Goal: Transaction & Acquisition: Book appointment/travel/reservation

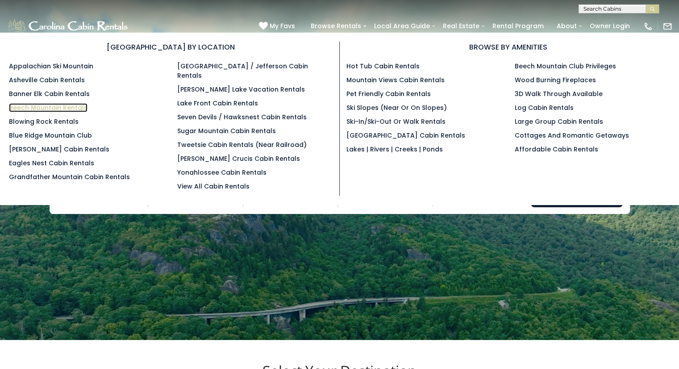
click at [57, 104] on link "Beech Mountain Rentals" at bounding box center [48, 107] width 79 height 9
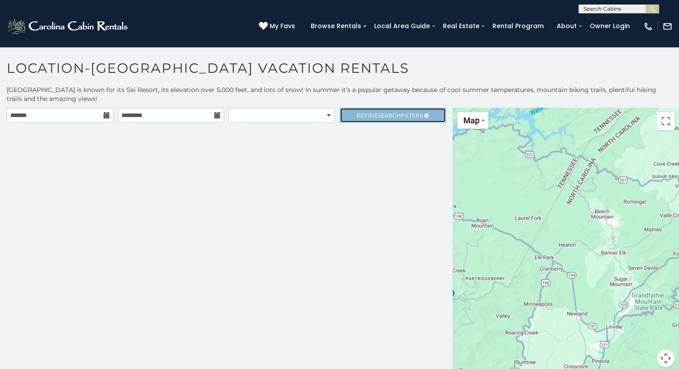
click at [410, 116] on span "Refine Search Filters" at bounding box center [390, 115] width 66 height 7
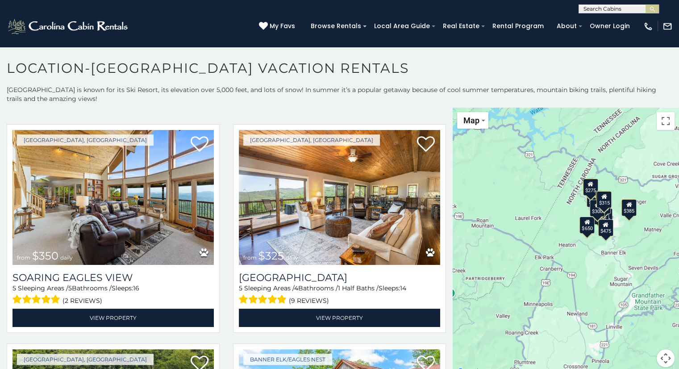
scroll to position [268, 0]
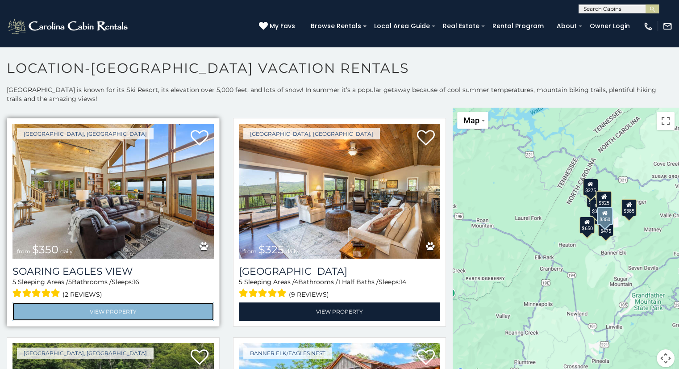
click at [109, 306] on link "View Property" at bounding box center [112, 311] width 201 height 18
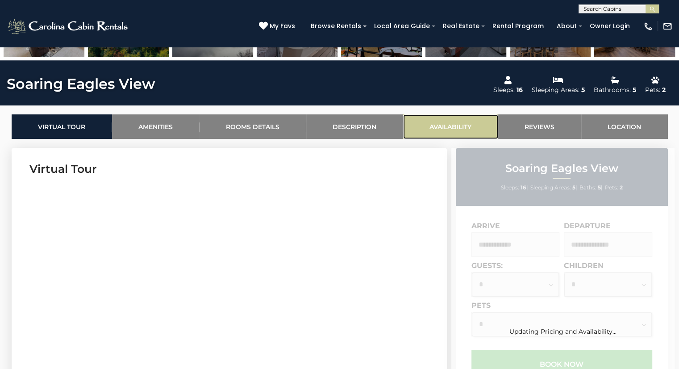
click at [449, 131] on link "Availability" at bounding box center [450, 126] width 95 height 25
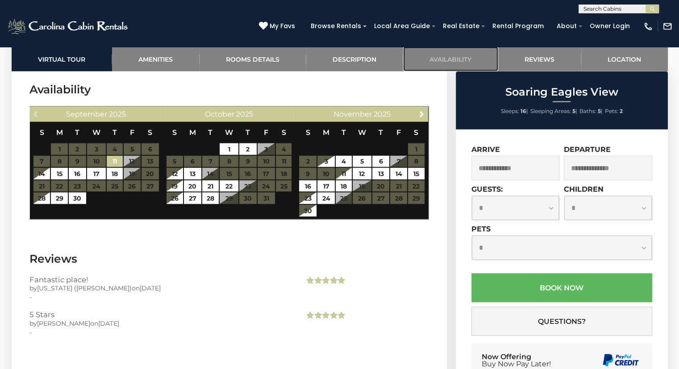
scroll to position [1638, 0]
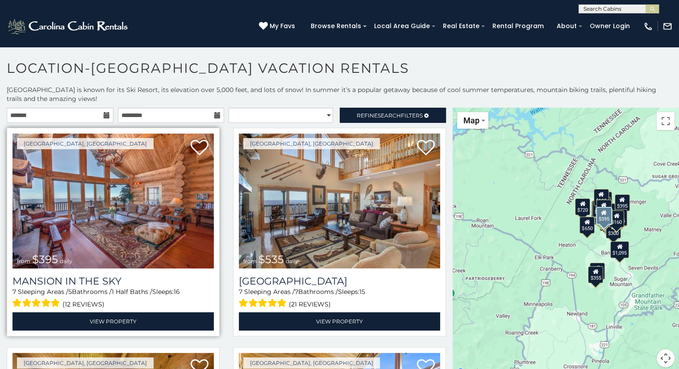
click at [155, 209] on img at bounding box center [112, 200] width 201 height 135
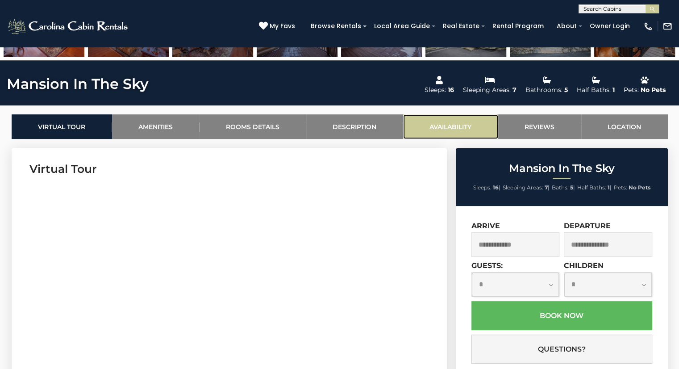
click at [434, 123] on link "Availability" at bounding box center [450, 126] width 95 height 25
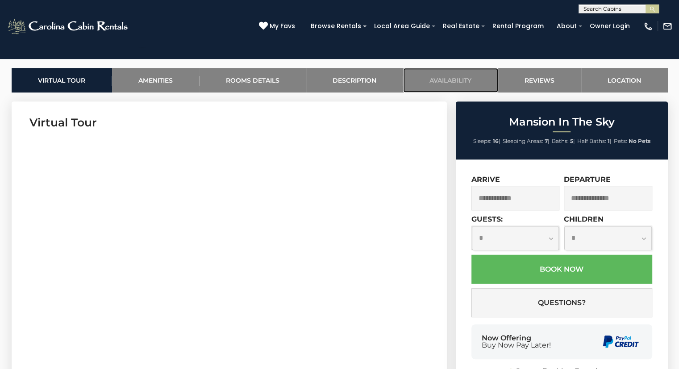
scroll to position [91, 0]
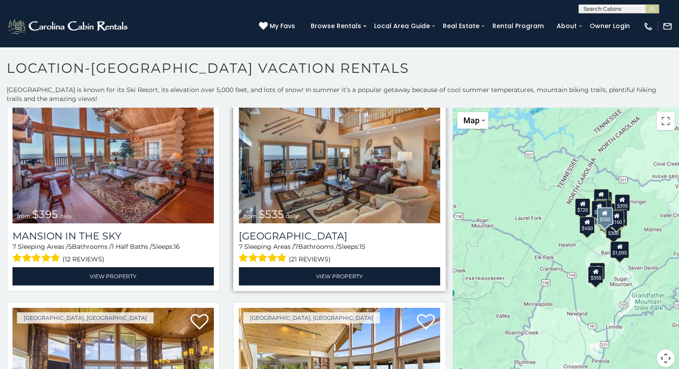
scroll to position [45, 0]
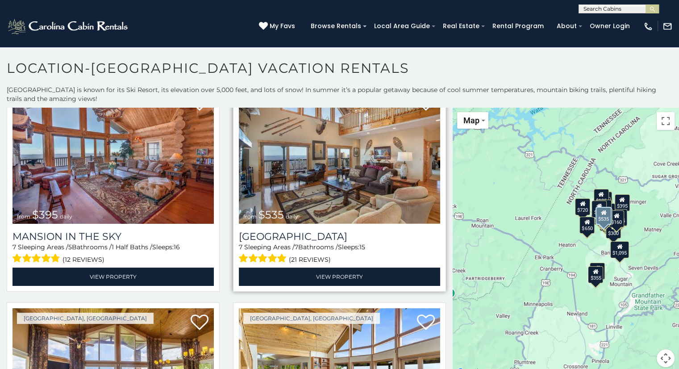
click at [370, 183] on img at bounding box center [339, 156] width 201 height 135
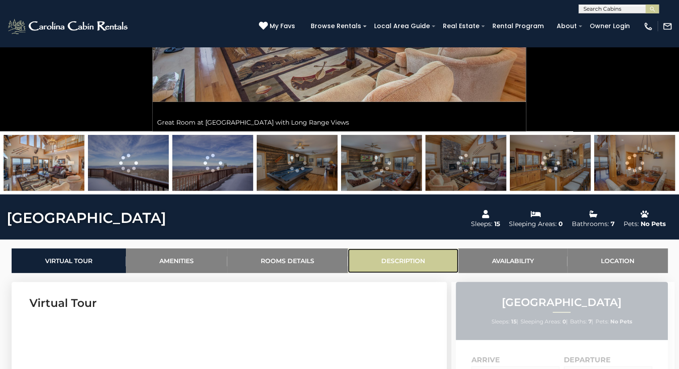
click at [386, 249] on link "Description" at bounding box center [403, 260] width 111 height 25
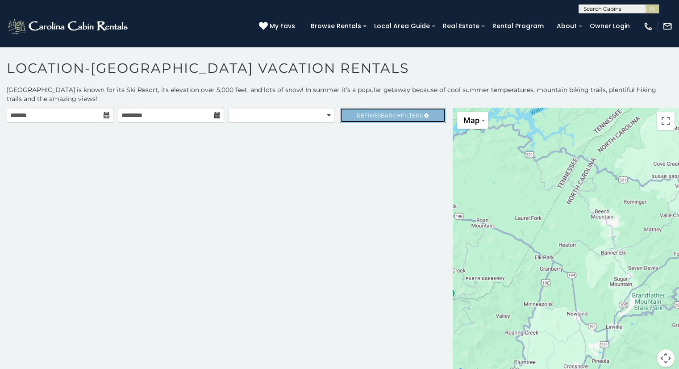
click at [381, 117] on span "Search" at bounding box center [389, 115] width 23 height 7
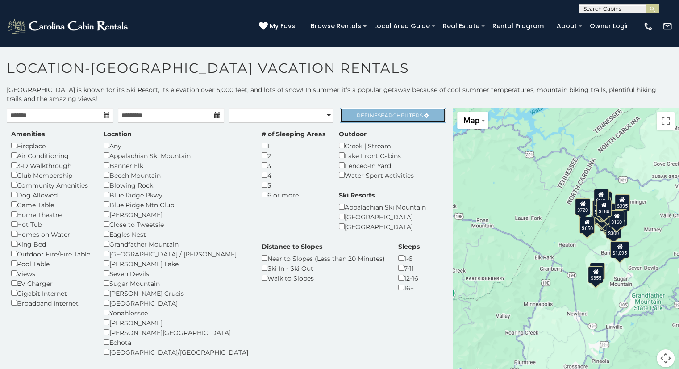
click at [357, 113] on span "Refine Search Filters" at bounding box center [390, 115] width 66 height 7
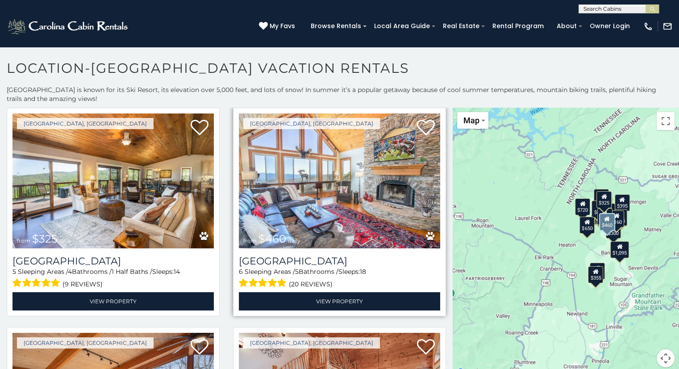
scroll to position [446, 0]
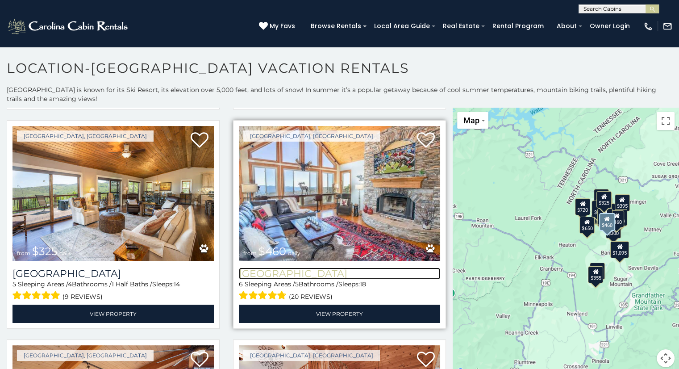
click at [300, 267] on h3 "[GEOGRAPHIC_DATA]" at bounding box center [339, 273] width 201 height 12
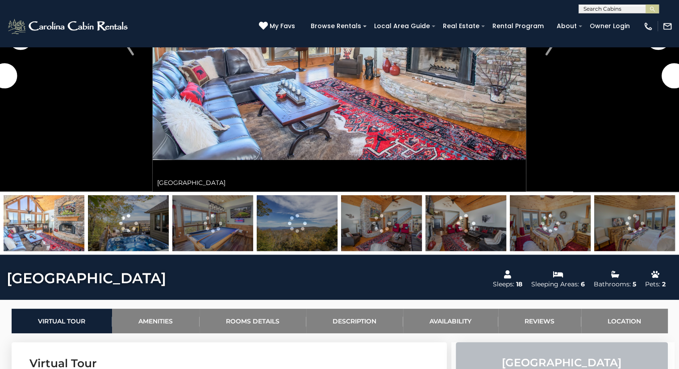
scroll to position [179, 0]
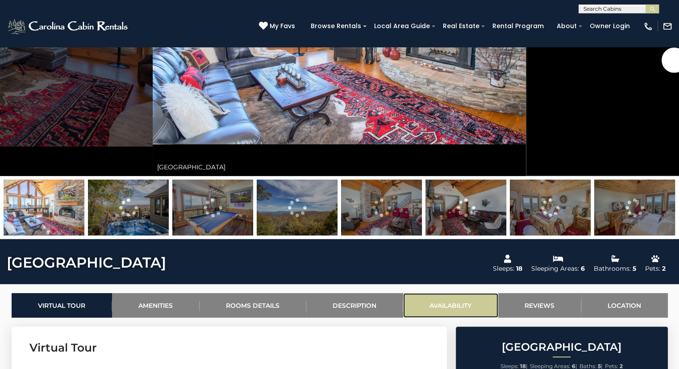
click at [445, 308] on link "Availability" at bounding box center [450, 305] width 95 height 25
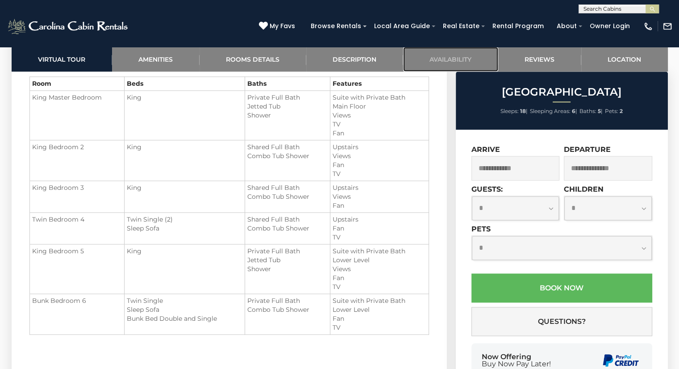
scroll to position [1175, 0]
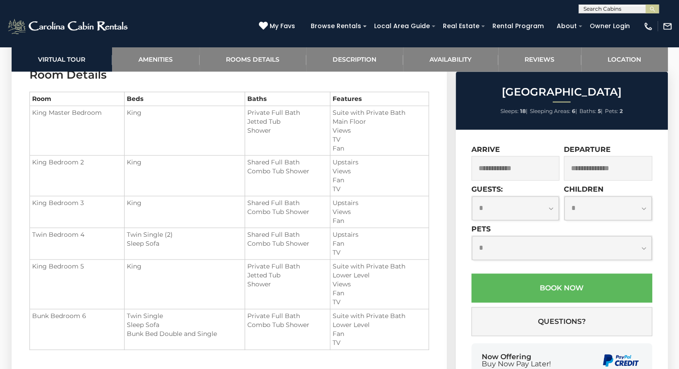
drag, startPoint x: 63, startPoint y: 121, endPoint x: 357, endPoint y: 122, distance: 294.2
click at [357, 122] on tr "King Master Bedroom King Private Full Bath Jetted Tub" at bounding box center [228, 131] width 399 height 50
click at [358, 133] on li "Views" at bounding box center [380, 130] width 94 height 9
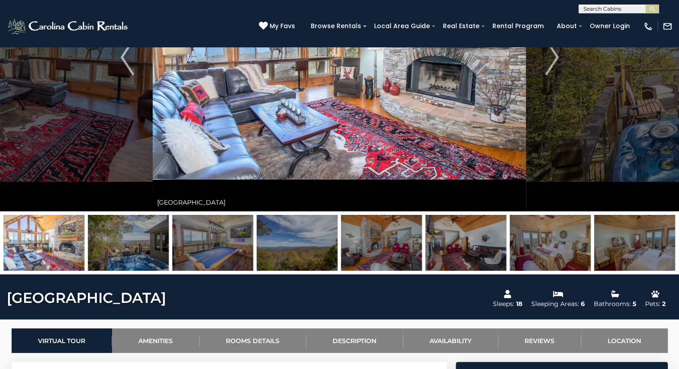
scroll to position [14, 0]
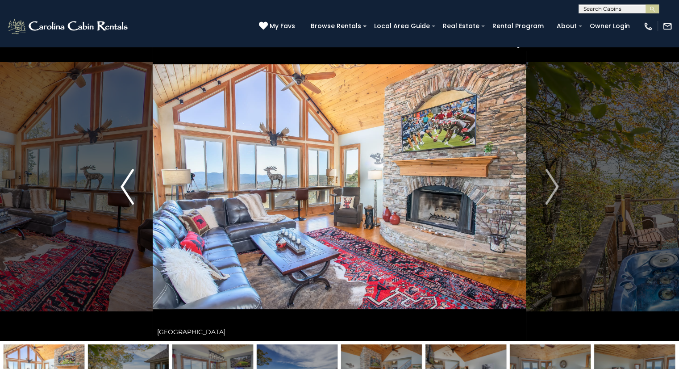
click at [125, 182] on img "Previous" at bounding box center [127, 187] width 13 height 36
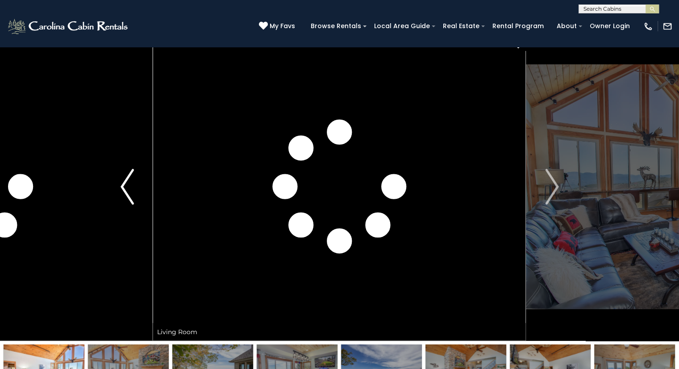
click at [125, 182] on img "Previous" at bounding box center [127, 187] width 13 height 36
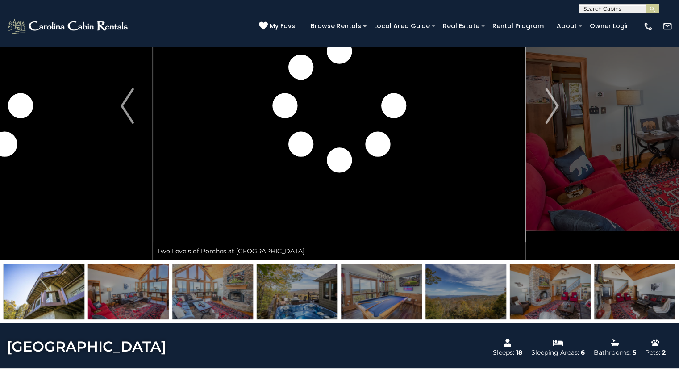
scroll to position [0, 0]
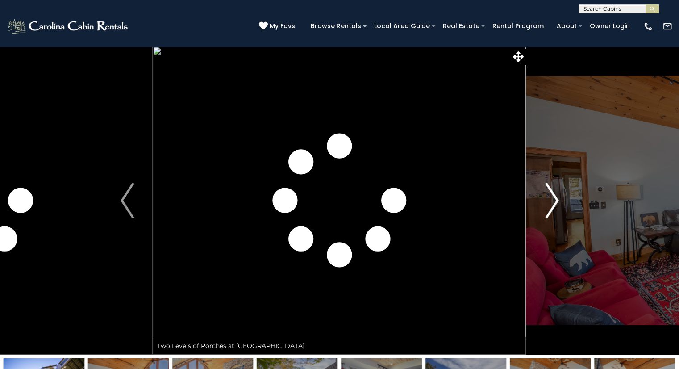
click at [557, 204] on img "Next" at bounding box center [551, 201] width 13 height 36
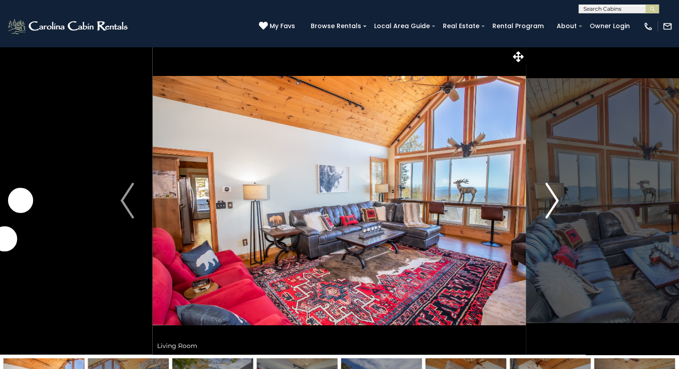
click at [557, 204] on img "Next" at bounding box center [551, 201] width 13 height 36
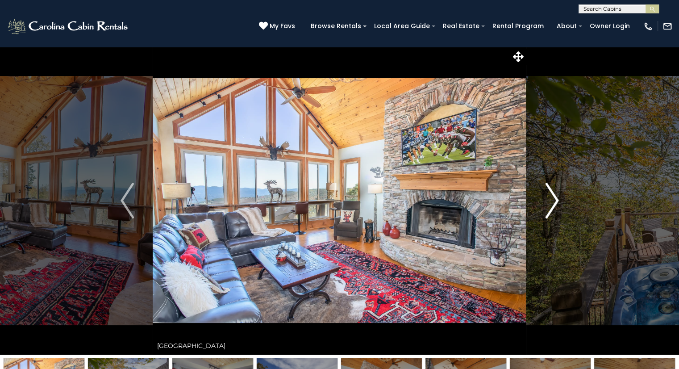
click at [557, 204] on img "Next" at bounding box center [551, 201] width 13 height 36
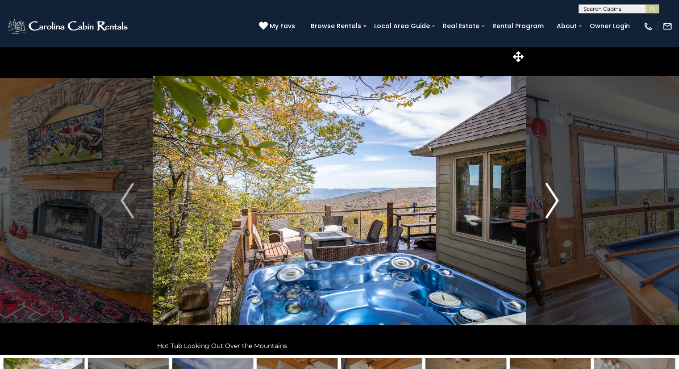
click at [557, 204] on img "Next" at bounding box center [551, 201] width 13 height 36
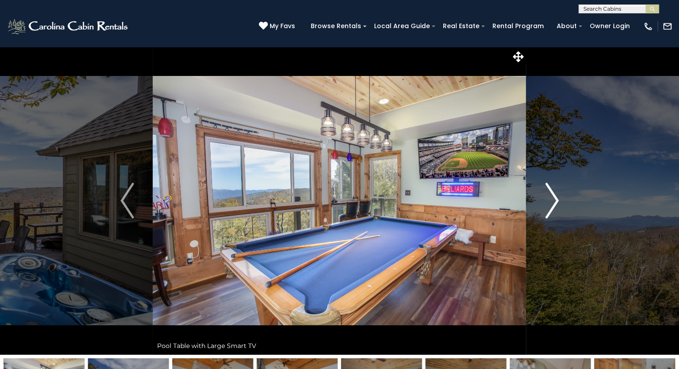
click at [557, 204] on img "Next" at bounding box center [551, 201] width 13 height 36
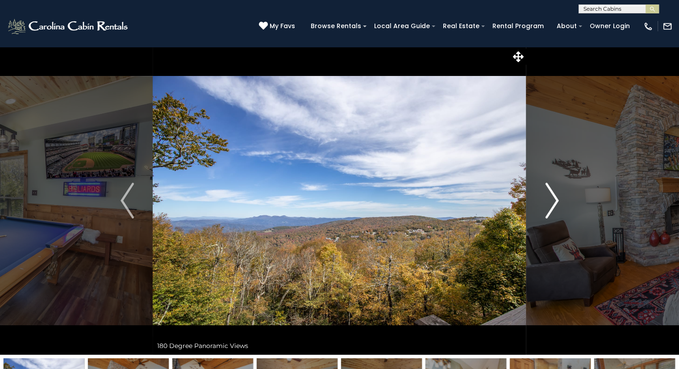
click at [557, 204] on img "Next" at bounding box center [551, 201] width 13 height 36
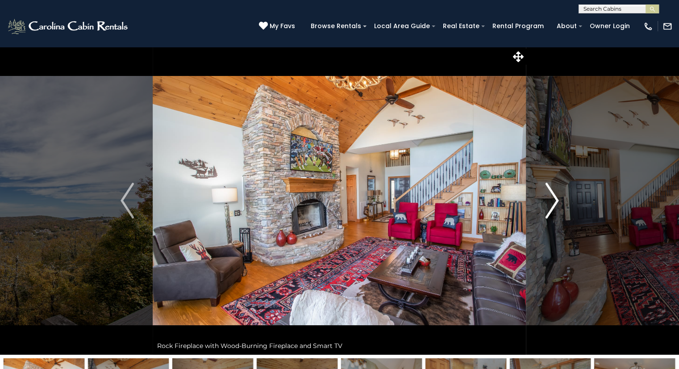
click at [549, 195] on img "Next" at bounding box center [551, 201] width 13 height 36
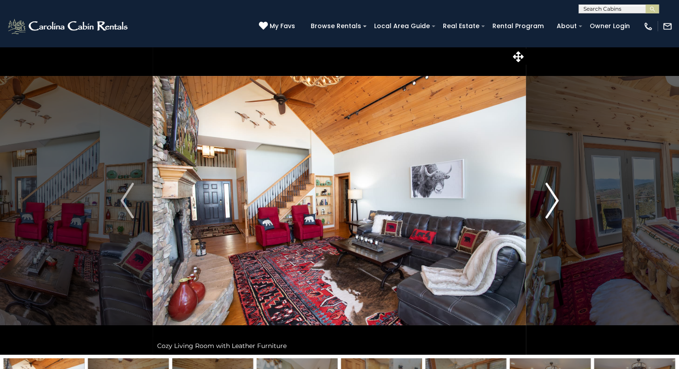
click at [549, 195] on img "Next" at bounding box center [551, 201] width 13 height 36
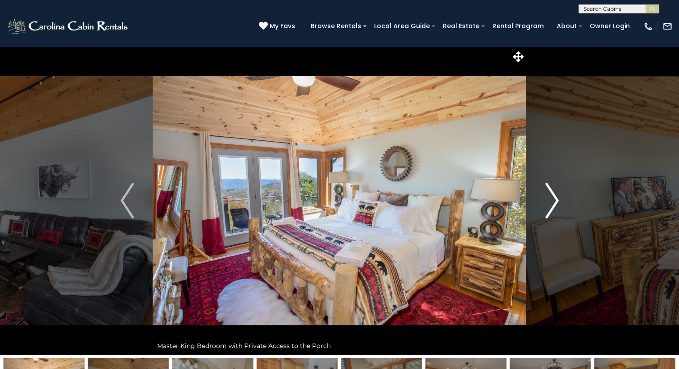
click at [549, 195] on img "Next" at bounding box center [551, 201] width 13 height 36
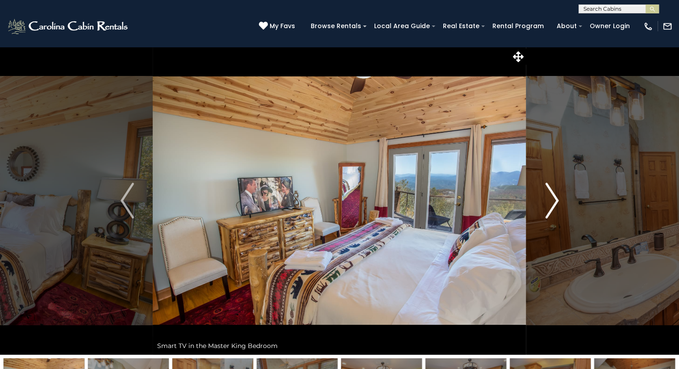
click at [549, 195] on img "Next" at bounding box center [551, 201] width 13 height 36
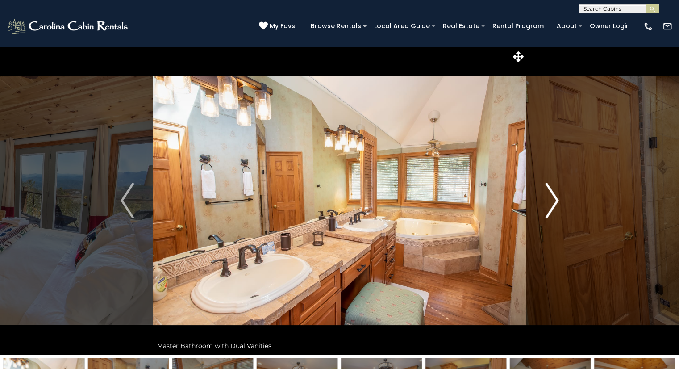
click at [549, 195] on img "Next" at bounding box center [551, 201] width 13 height 36
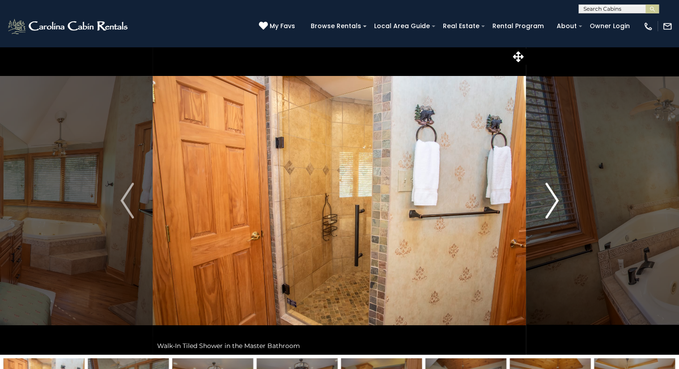
click at [549, 195] on img "Next" at bounding box center [551, 201] width 13 height 36
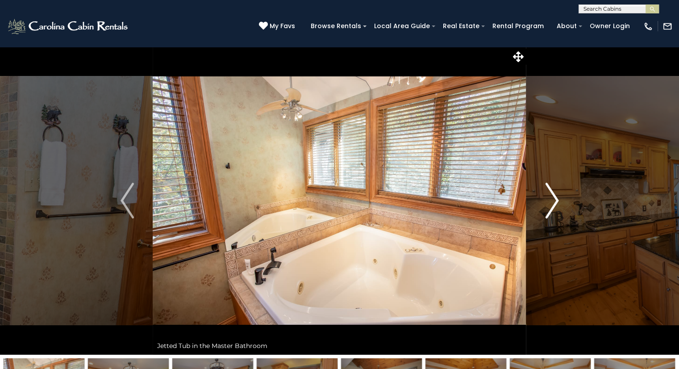
click at [549, 195] on img "Next" at bounding box center [551, 201] width 13 height 36
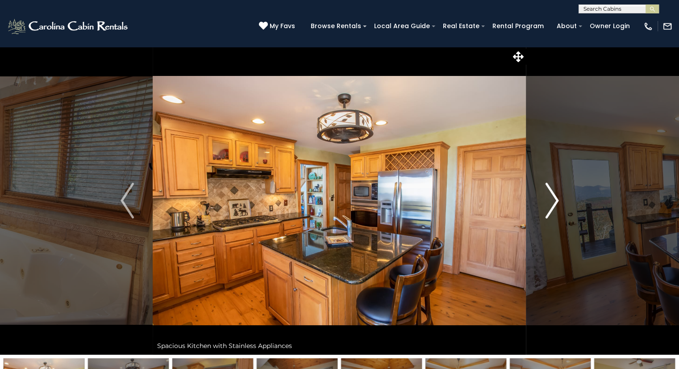
click at [549, 195] on img "Next" at bounding box center [551, 201] width 13 height 36
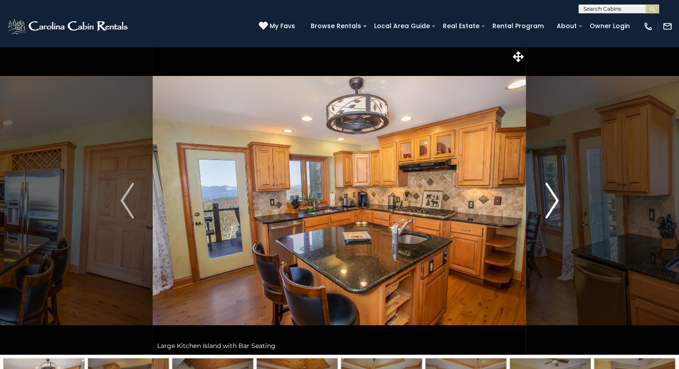
click at [542, 189] on button "Next" at bounding box center [551, 200] width 51 height 308
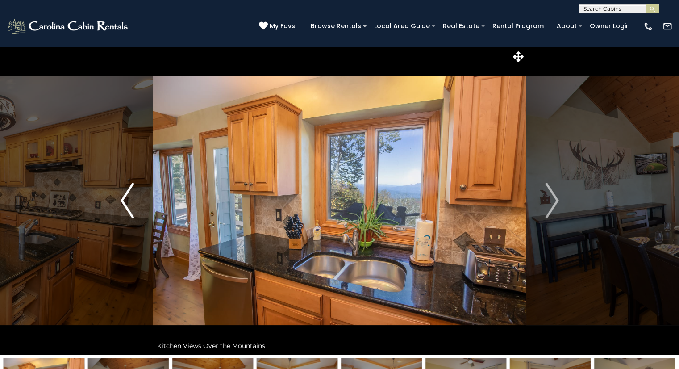
click at [130, 184] on img "Previous" at bounding box center [127, 201] width 13 height 36
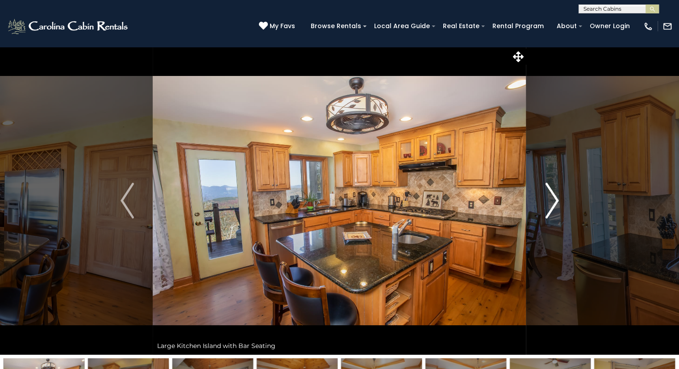
click at [554, 205] on img "Next" at bounding box center [551, 201] width 13 height 36
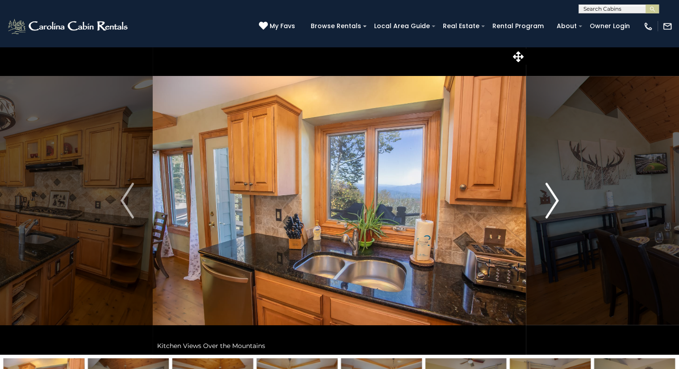
click at [554, 205] on img "Next" at bounding box center [551, 201] width 13 height 36
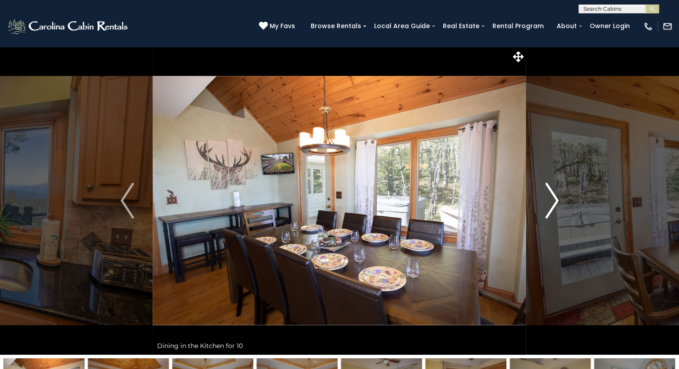
click at [556, 204] on img "Next" at bounding box center [551, 201] width 13 height 36
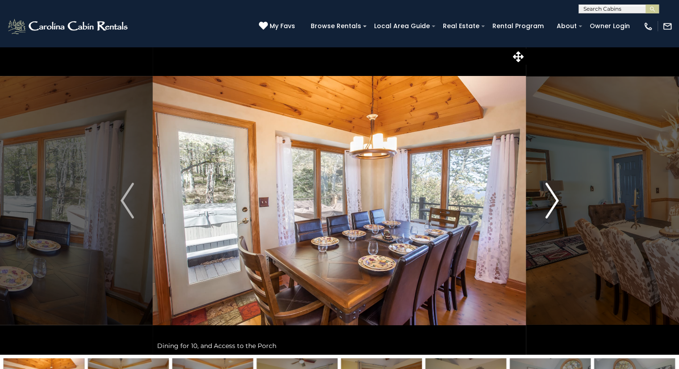
click at [556, 204] on img "Next" at bounding box center [551, 201] width 13 height 36
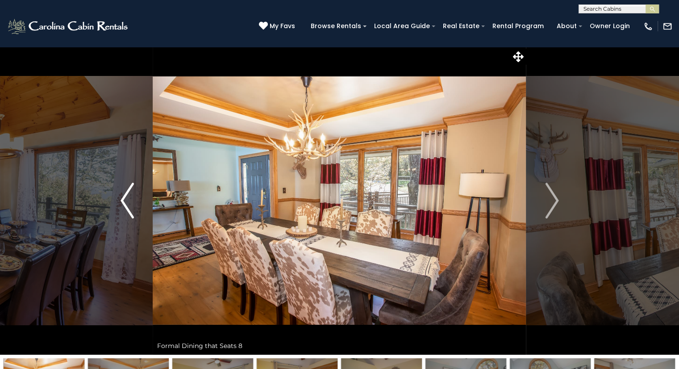
click at [142, 205] on button "Previous" at bounding box center [127, 200] width 51 height 308
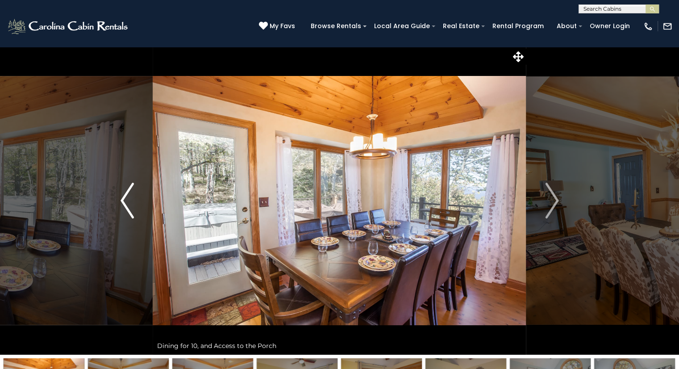
click at [142, 203] on button "Previous" at bounding box center [127, 200] width 51 height 308
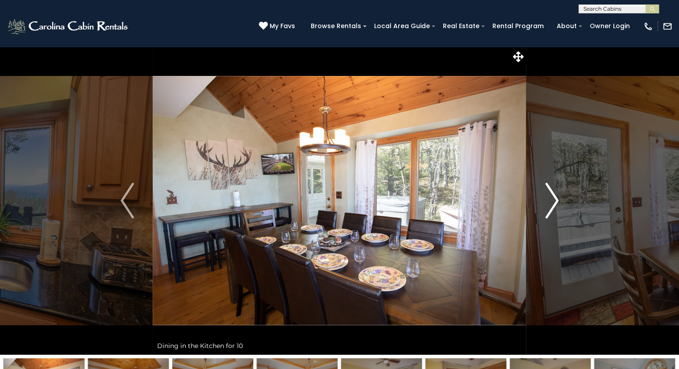
click at [549, 199] on img "Next" at bounding box center [551, 201] width 13 height 36
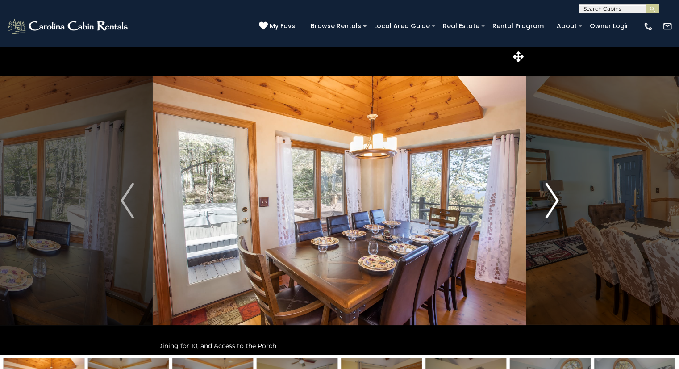
click at [549, 199] on img "Next" at bounding box center [551, 201] width 13 height 36
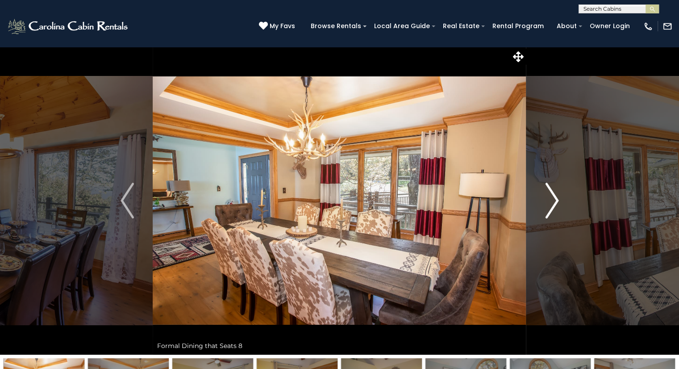
click at [549, 199] on img "Next" at bounding box center [551, 201] width 13 height 36
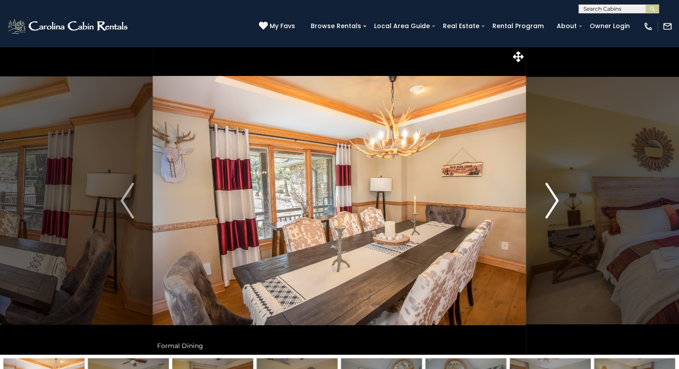
click at [549, 199] on img "Next" at bounding box center [551, 201] width 13 height 36
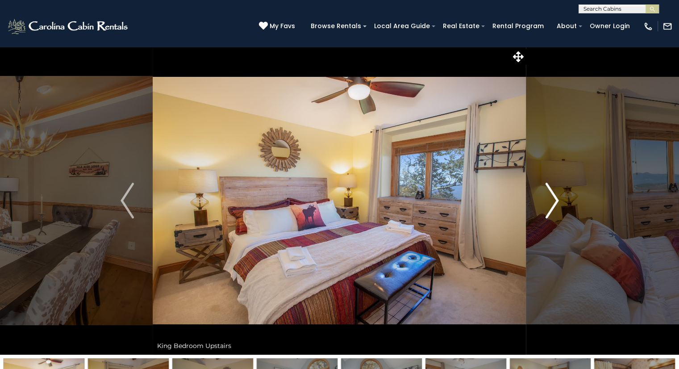
click at [549, 199] on img "Next" at bounding box center [551, 201] width 13 height 36
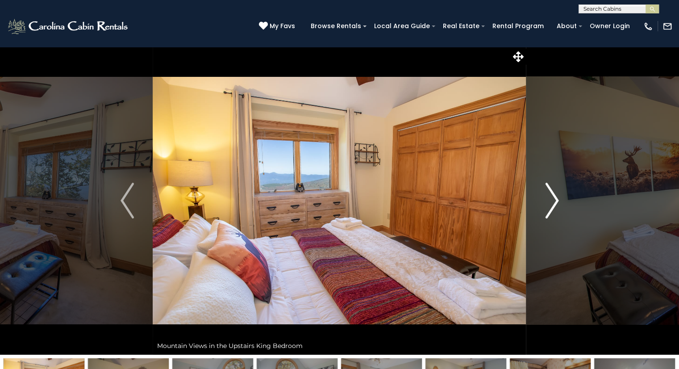
click at [549, 199] on img "Next" at bounding box center [551, 201] width 13 height 36
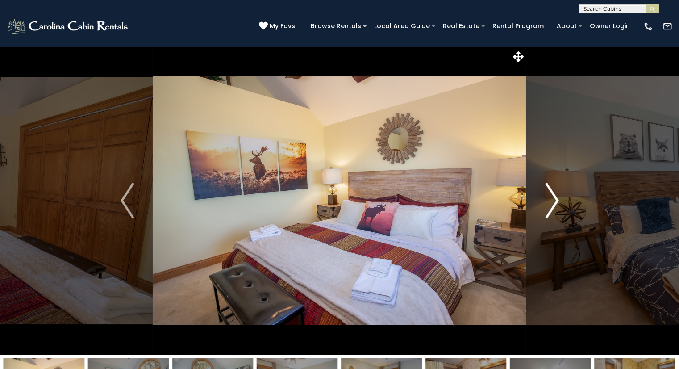
click at [549, 199] on img "Next" at bounding box center [551, 201] width 13 height 36
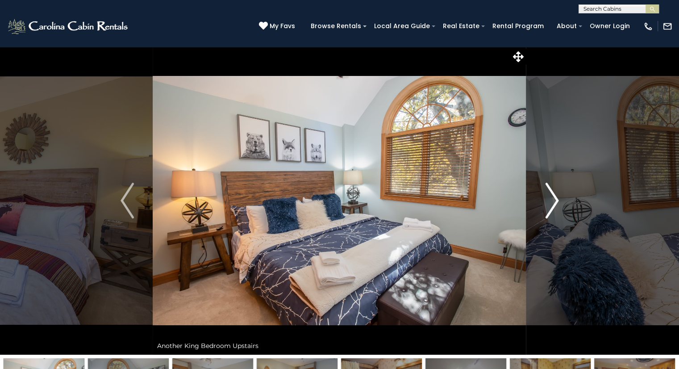
click at [549, 199] on img "Next" at bounding box center [551, 201] width 13 height 36
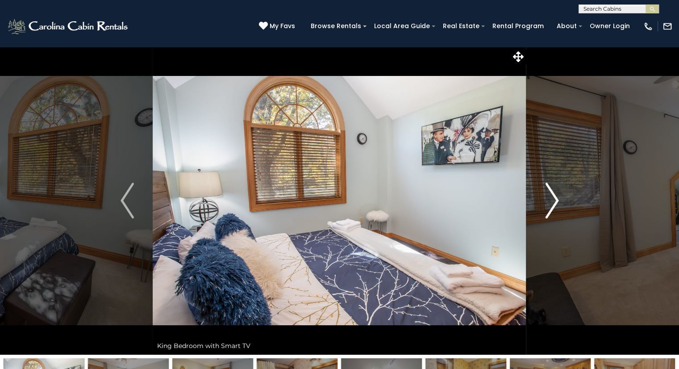
click at [549, 199] on img "Next" at bounding box center [551, 201] width 13 height 36
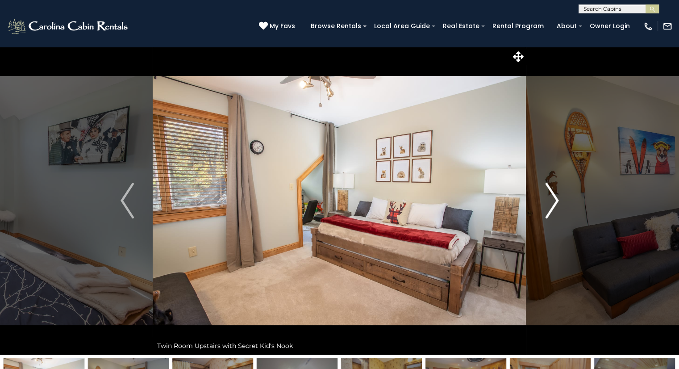
click at [549, 199] on img "Next" at bounding box center [551, 201] width 13 height 36
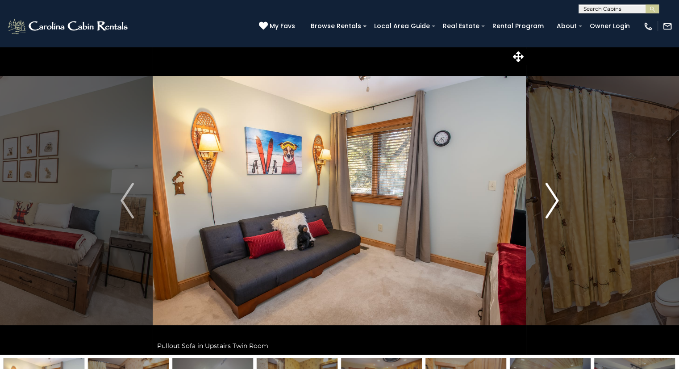
click at [549, 199] on img "Next" at bounding box center [551, 201] width 13 height 36
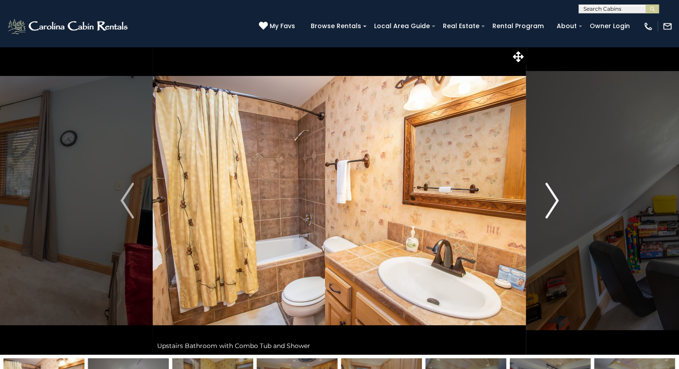
click at [549, 199] on img "Next" at bounding box center [551, 201] width 13 height 36
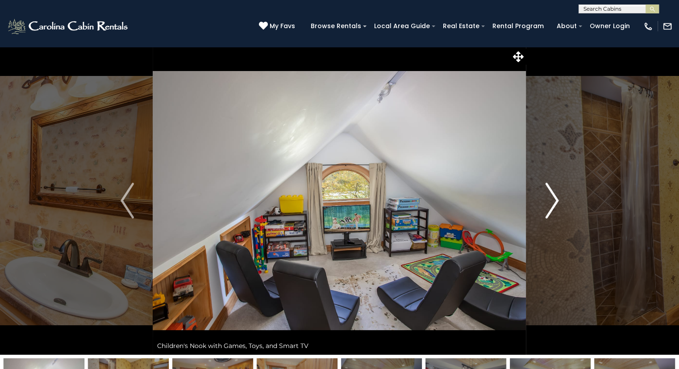
click at [549, 199] on img "Next" at bounding box center [551, 201] width 13 height 36
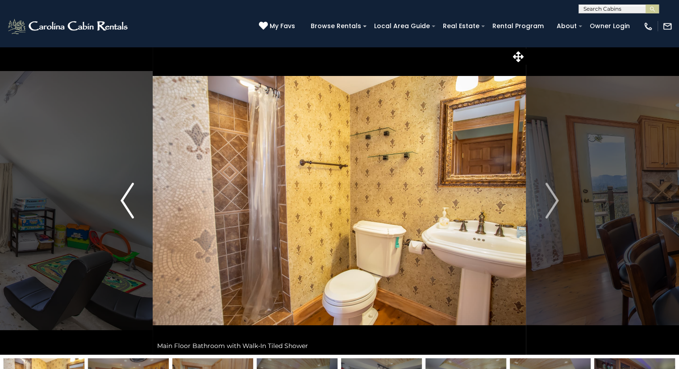
click at [129, 186] on img "Previous" at bounding box center [127, 201] width 13 height 36
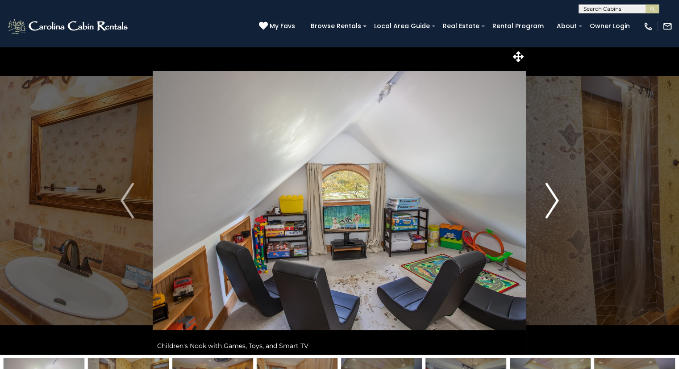
click at [551, 201] on img "Next" at bounding box center [551, 201] width 13 height 36
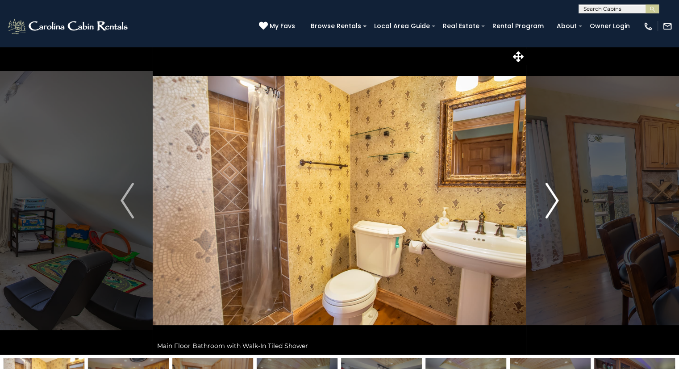
click at [551, 201] on img "Next" at bounding box center [551, 201] width 13 height 36
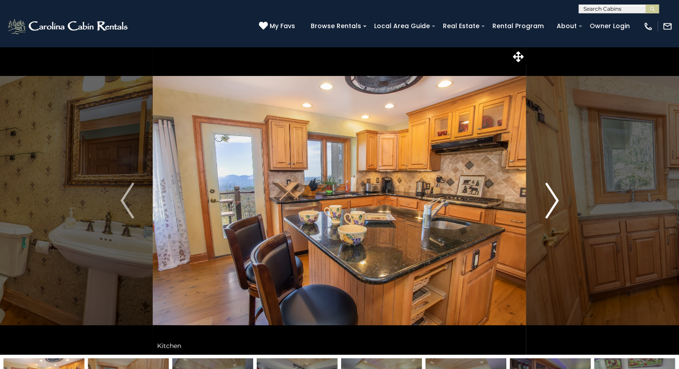
click at [551, 201] on img "Next" at bounding box center [551, 201] width 13 height 36
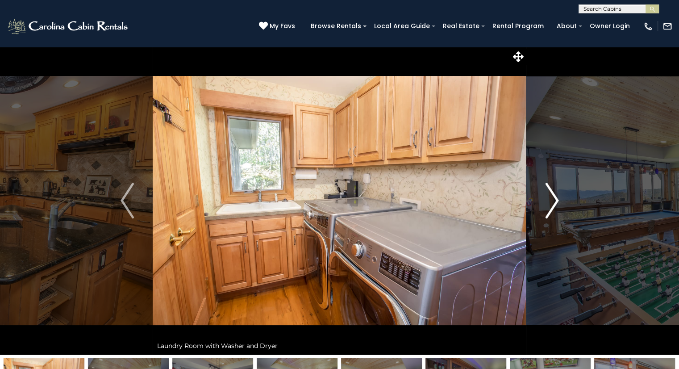
click at [551, 201] on img "Next" at bounding box center [551, 201] width 13 height 36
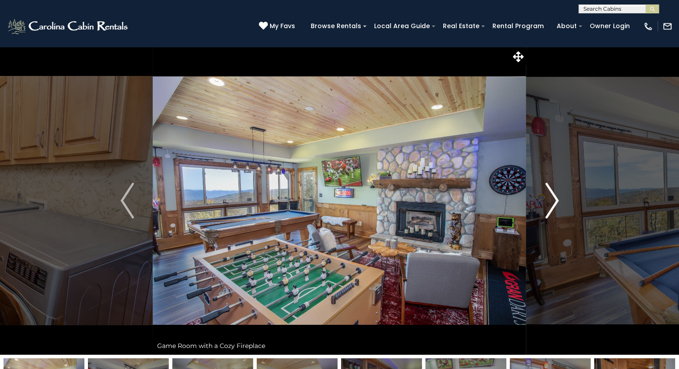
click at [551, 201] on img "Next" at bounding box center [551, 201] width 13 height 36
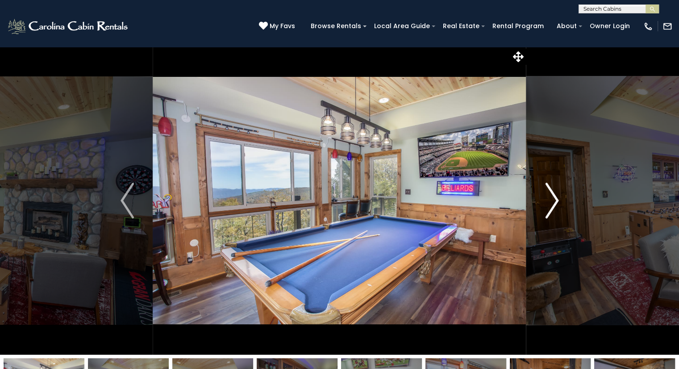
click at [551, 201] on img "Next" at bounding box center [551, 201] width 13 height 36
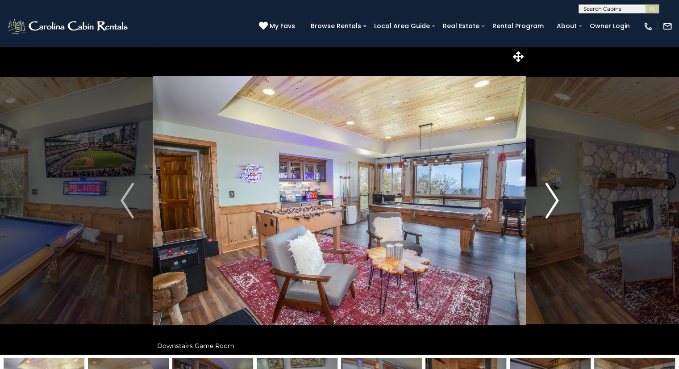
click at [551, 201] on img "Next" at bounding box center [551, 201] width 13 height 36
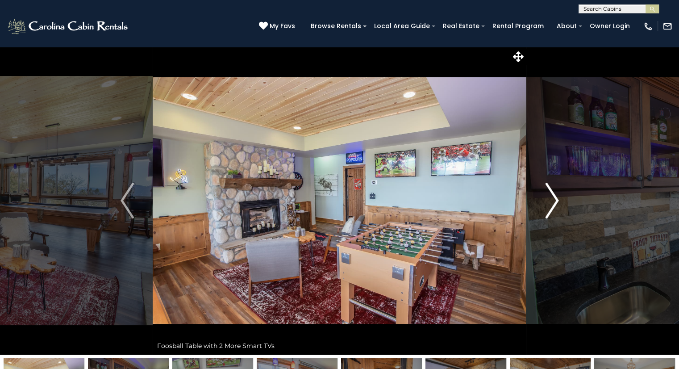
click at [551, 201] on img "Next" at bounding box center [551, 201] width 13 height 36
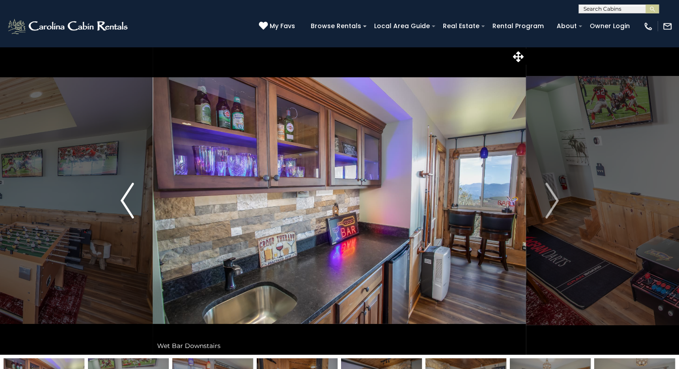
drag, startPoint x: 116, startPoint y: 215, endPoint x: 125, endPoint y: 208, distance: 10.9
click at [125, 208] on button "Previous" at bounding box center [127, 200] width 51 height 308
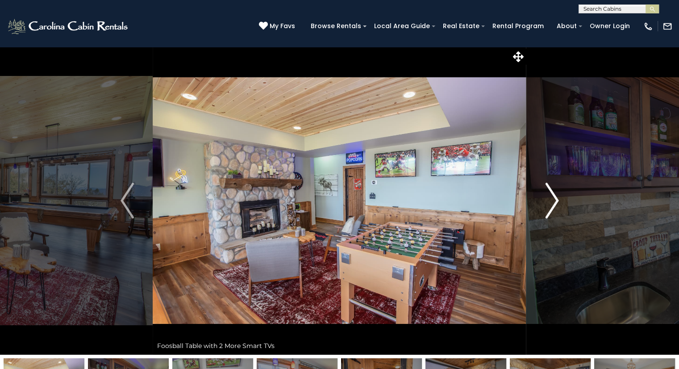
click at [552, 190] on img "Next" at bounding box center [551, 201] width 13 height 36
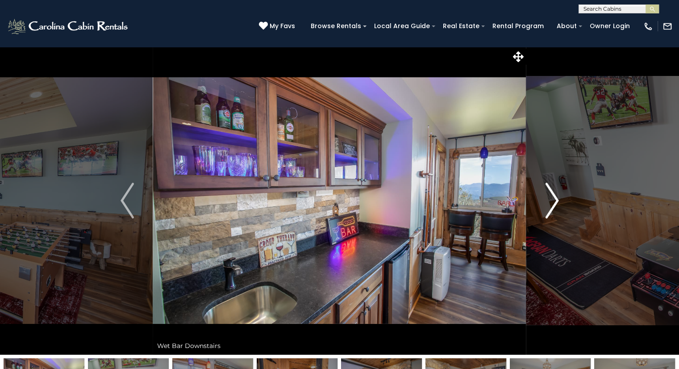
click at [548, 189] on img "Next" at bounding box center [551, 201] width 13 height 36
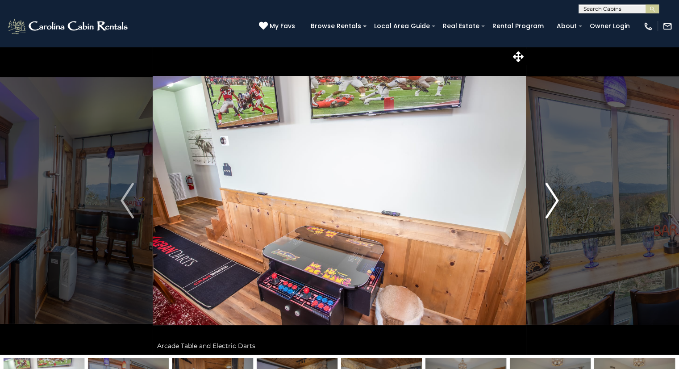
click at [546, 190] on img "Next" at bounding box center [551, 201] width 13 height 36
